Goal: Register for event/course

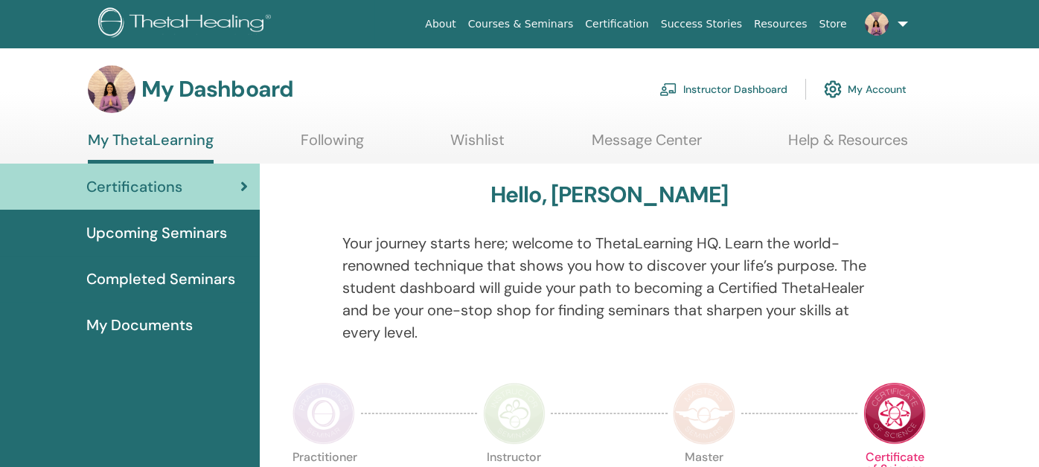
click at [535, 24] on link "Courses & Seminars" at bounding box center [521, 24] width 118 height 28
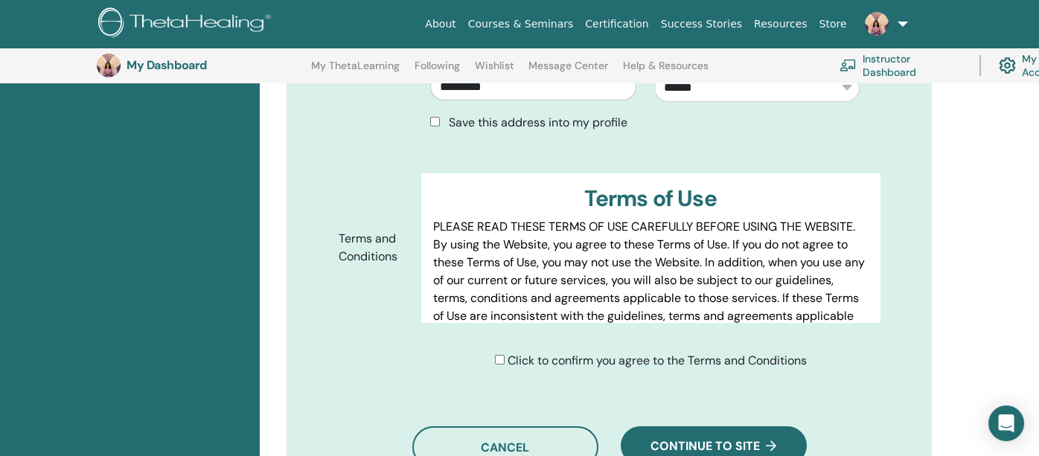
scroll to position [853, 0]
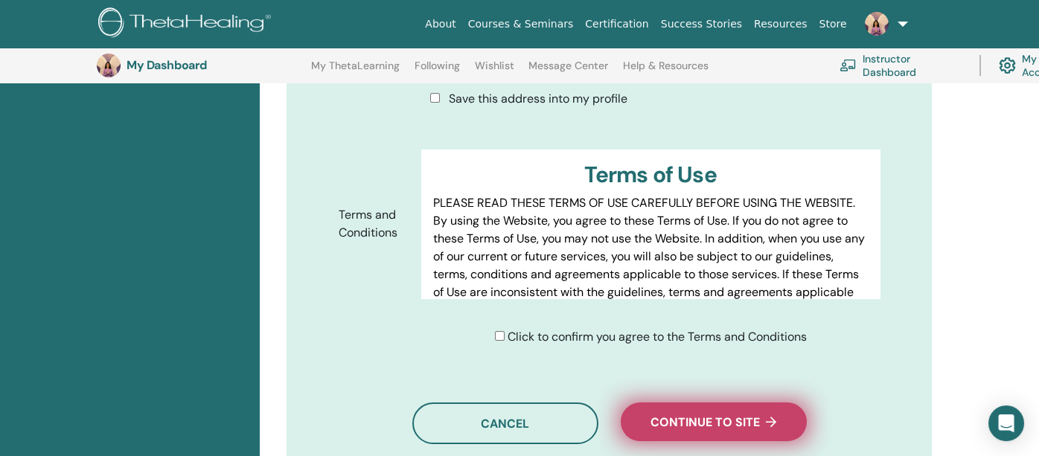
click at [731, 420] on span "Continue to site" at bounding box center [713, 422] width 126 height 16
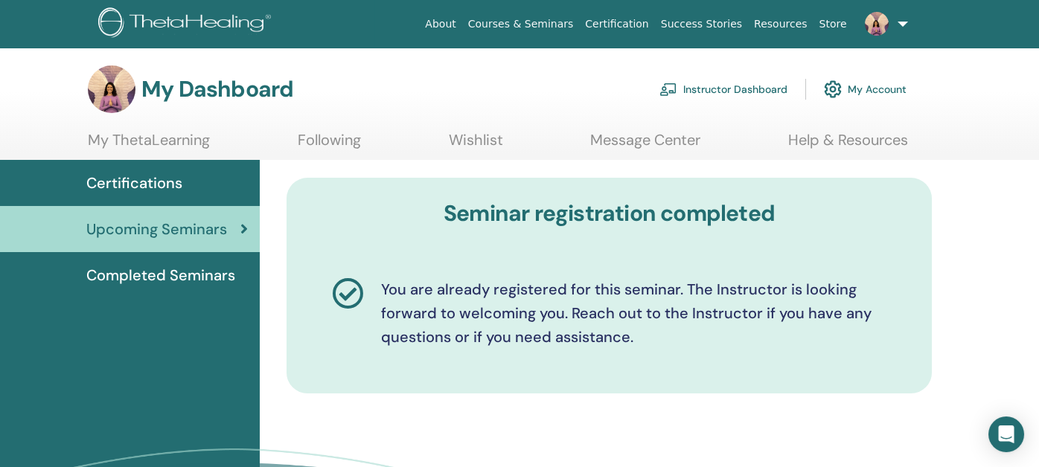
click at [720, 86] on link "Instructor Dashboard" at bounding box center [723, 89] width 128 height 33
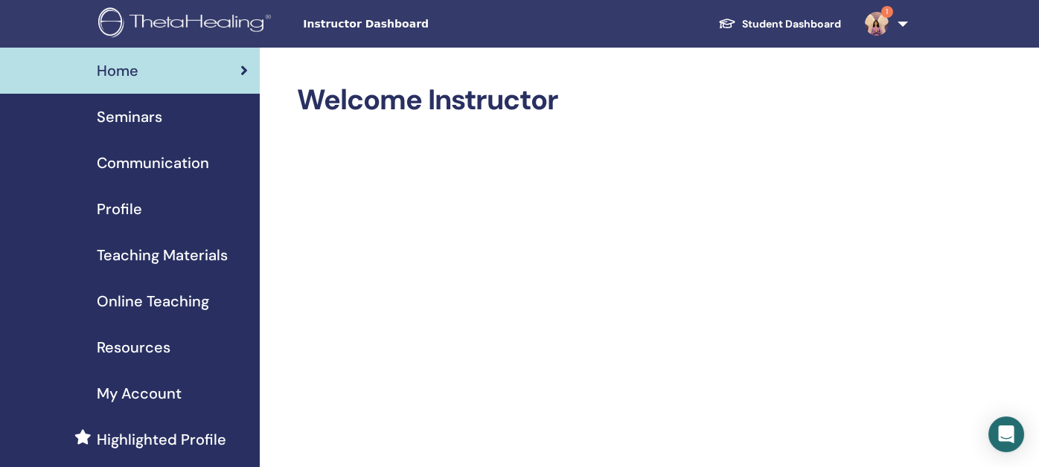
click at [873, 23] on img at bounding box center [876, 24] width 24 height 24
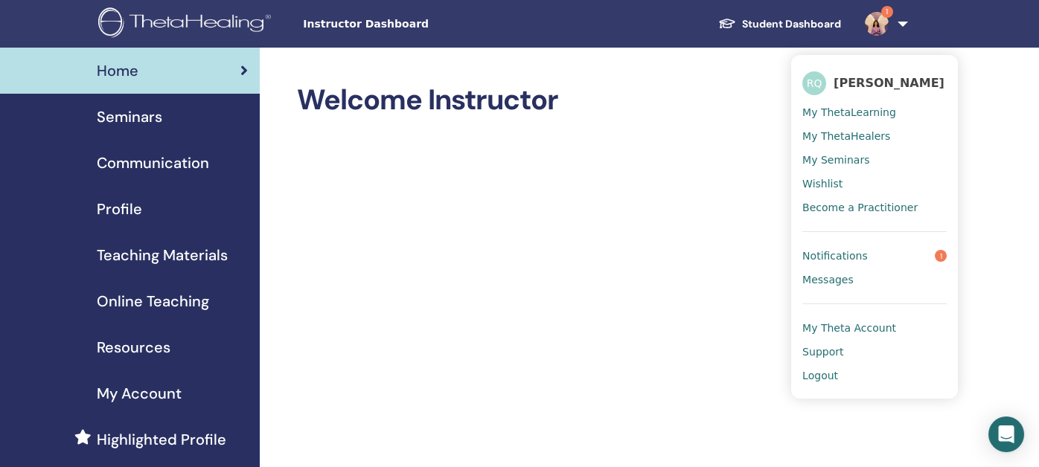
click at [818, 257] on span "Notifications" at bounding box center [834, 255] width 65 height 13
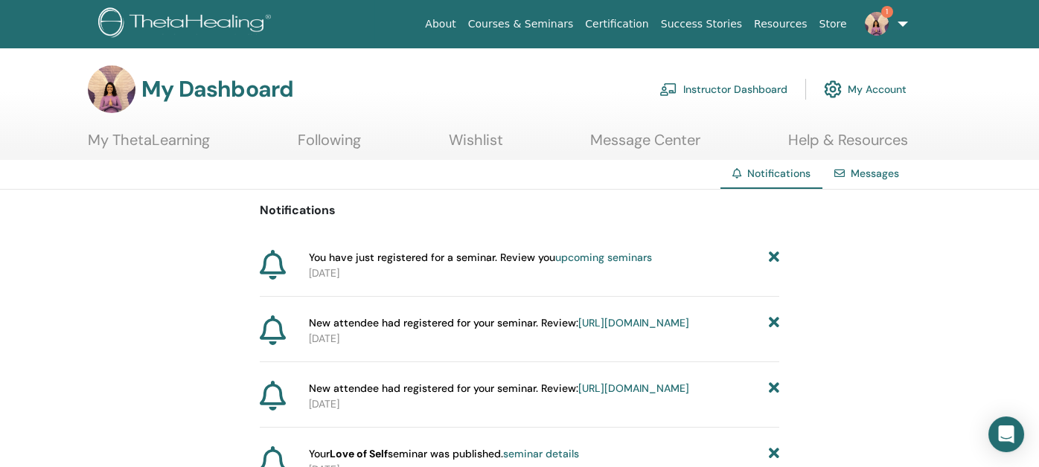
click at [597, 253] on link "upcoming seminars" at bounding box center [603, 257] width 97 height 13
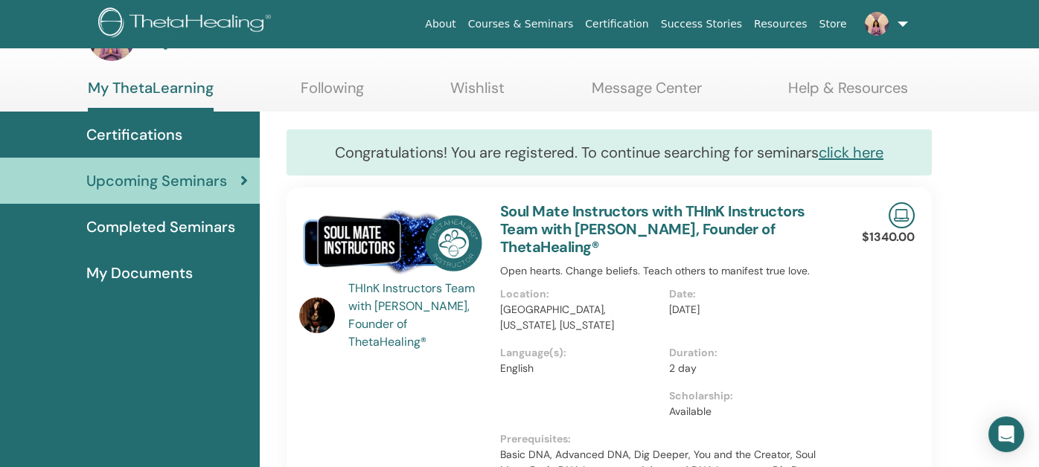
scroll to position [74, 0]
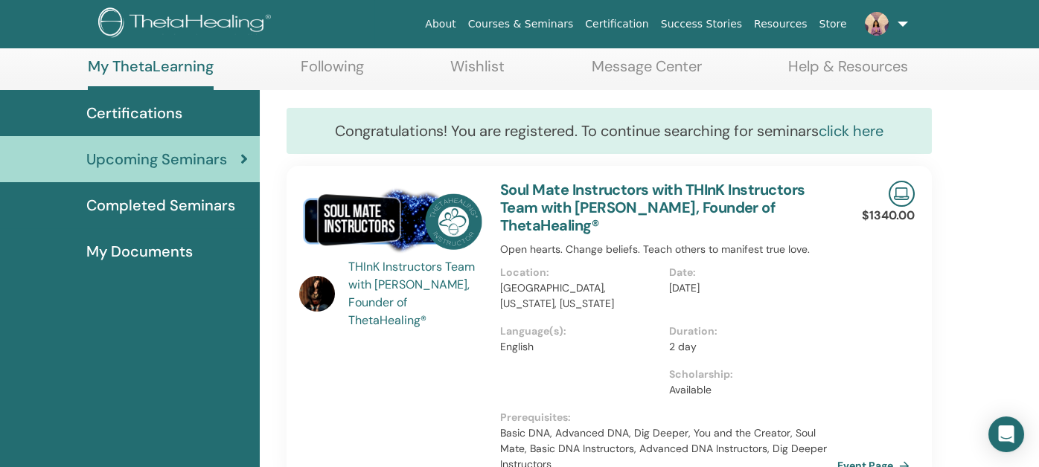
click at [867, 125] on link "click here" at bounding box center [850, 130] width 65 height 19
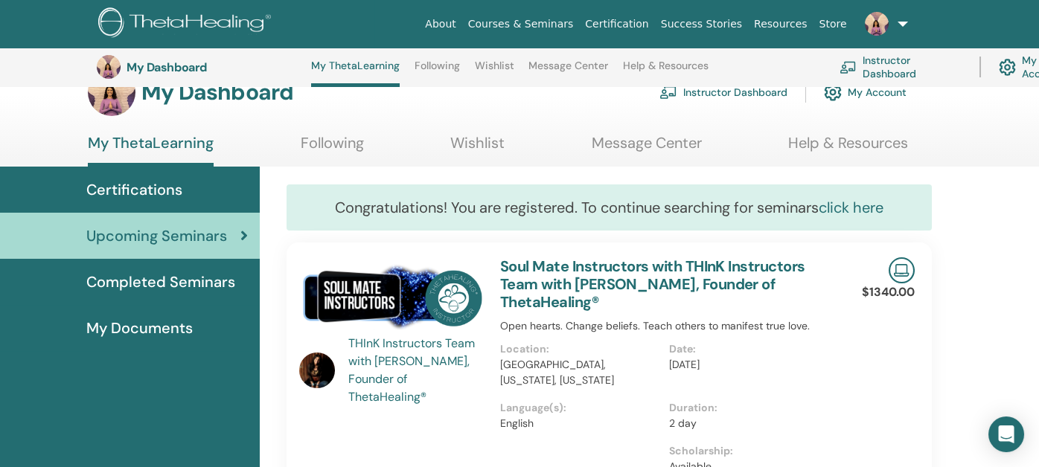
scroll to position [0, 0]
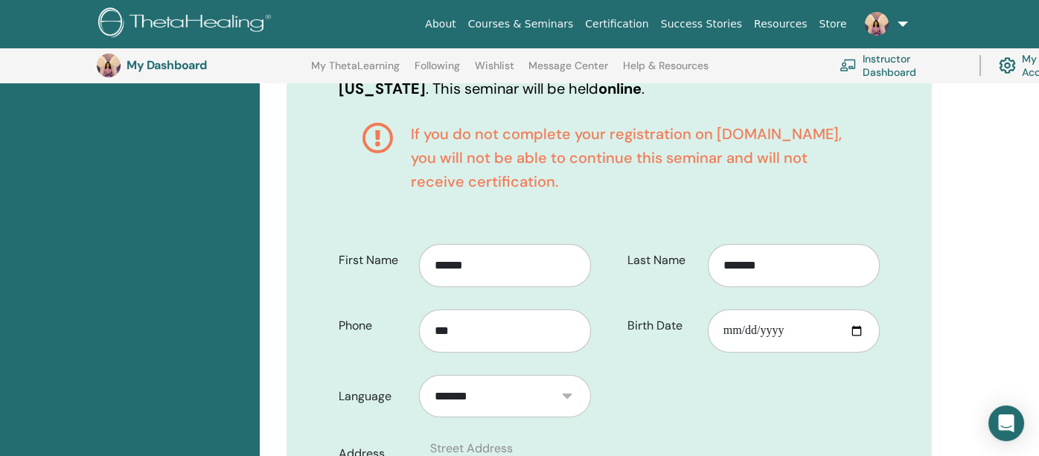
scroll to position [407, 0]
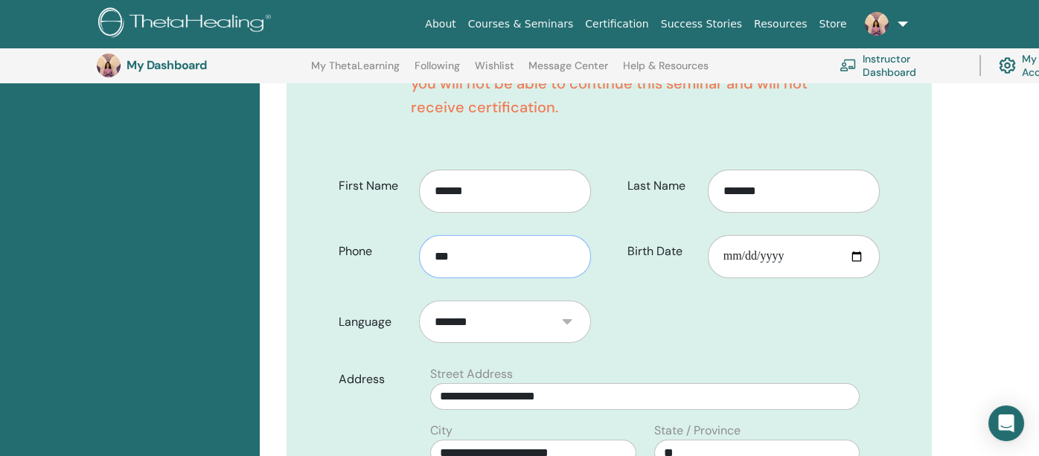
click at [551, 257] on input "***" at bounding box center [505, 256] width 172 height 43
click at [469, 253] on input "**********" at bounding box center [505, 256] width 172 height 43
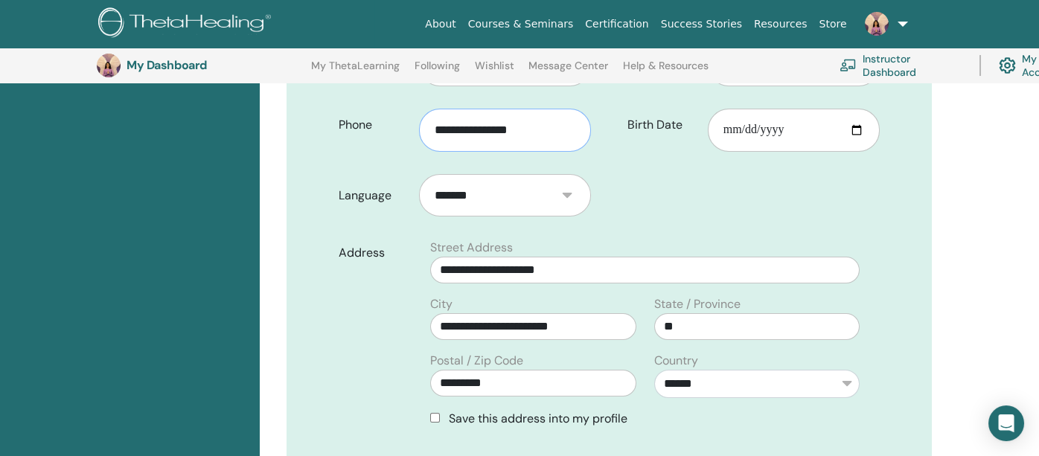
scroll to position [556, 0]
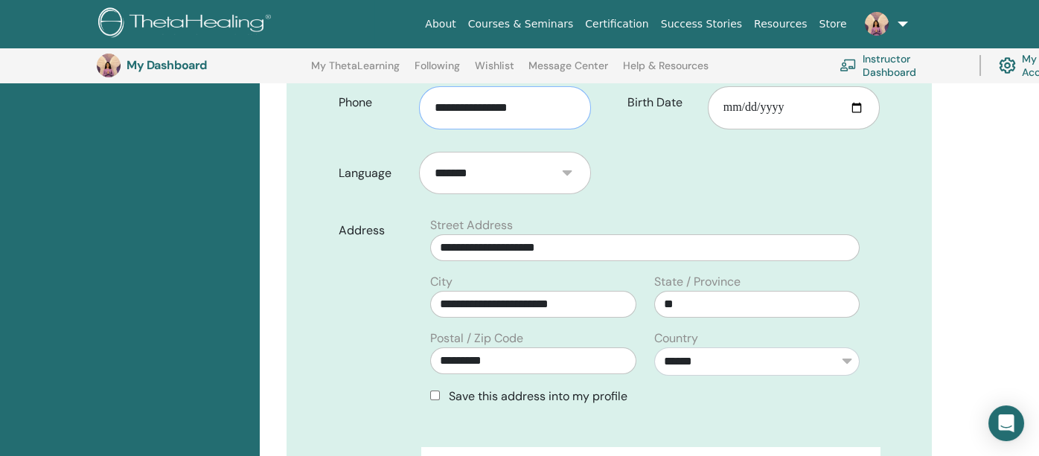
type input "**********"
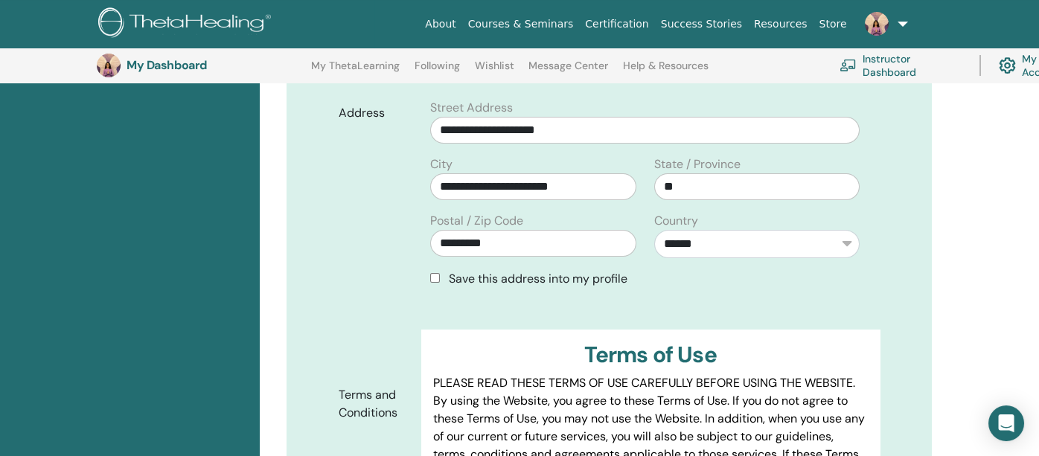
scroll to position [853, 0]
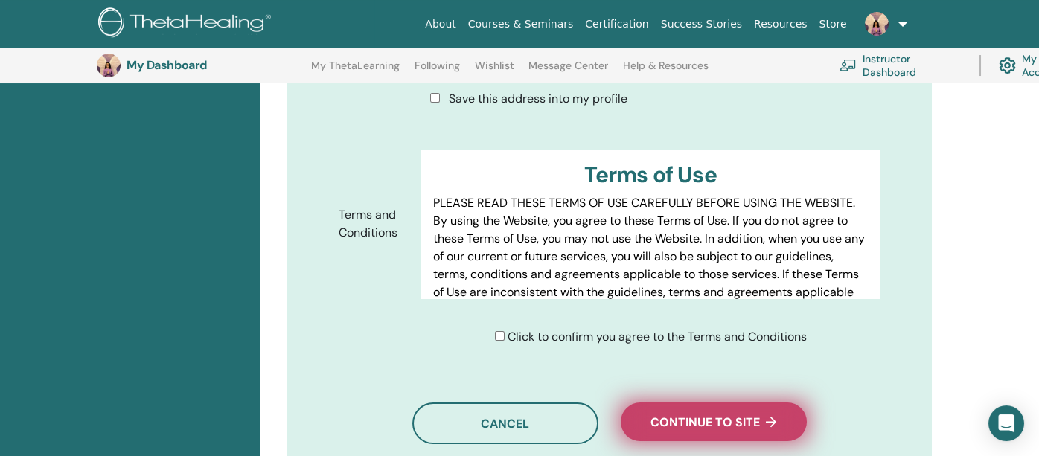
click at [722, 426] on span "Continue to site" at bounding box center [713, 422] width 126 height 16
